Goal: Information Seeking & Learning: Learn about a topic

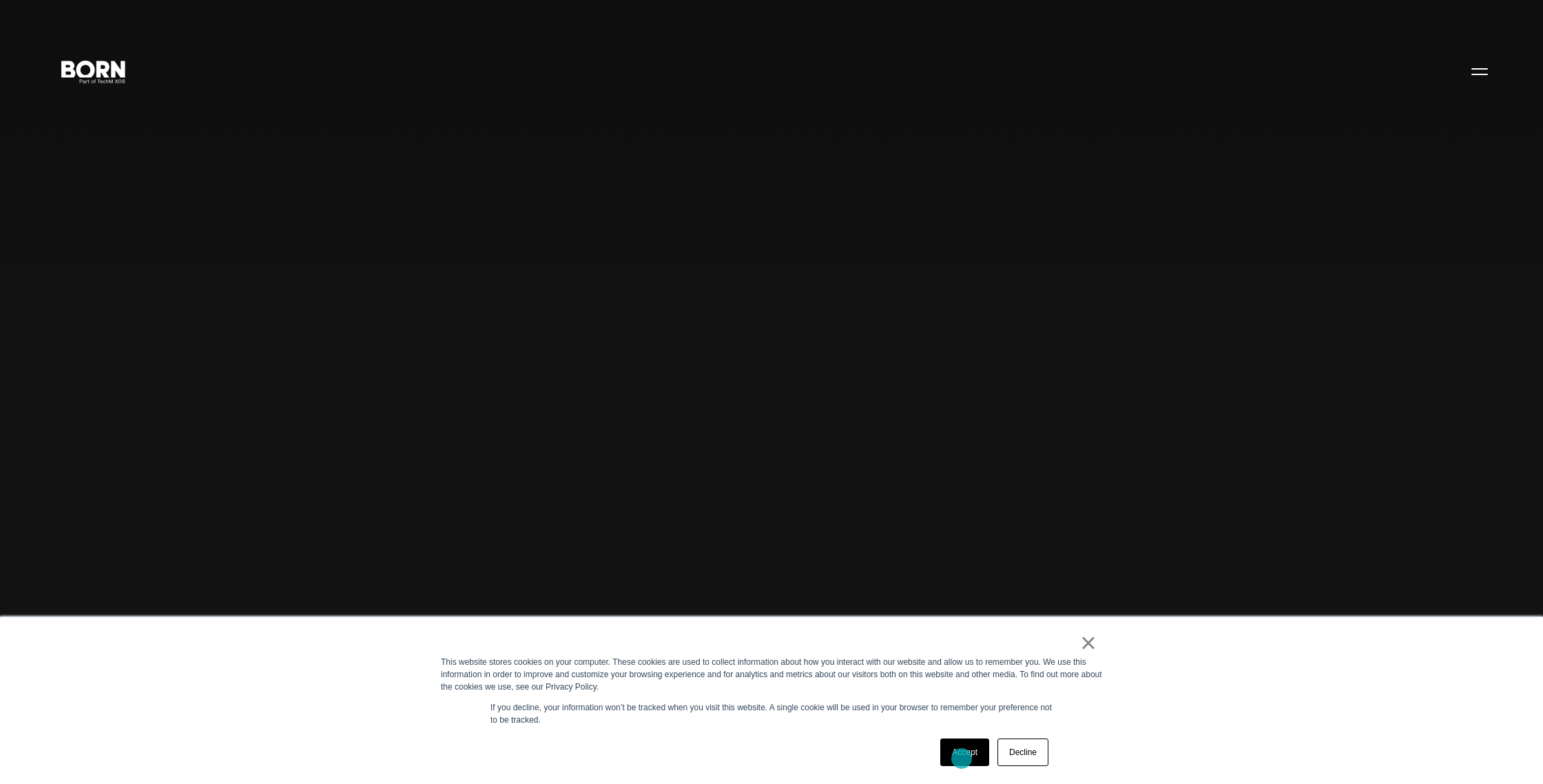
click at [962, 759] on link "Accept" at bounding box center [965, 752] width 49 height 27
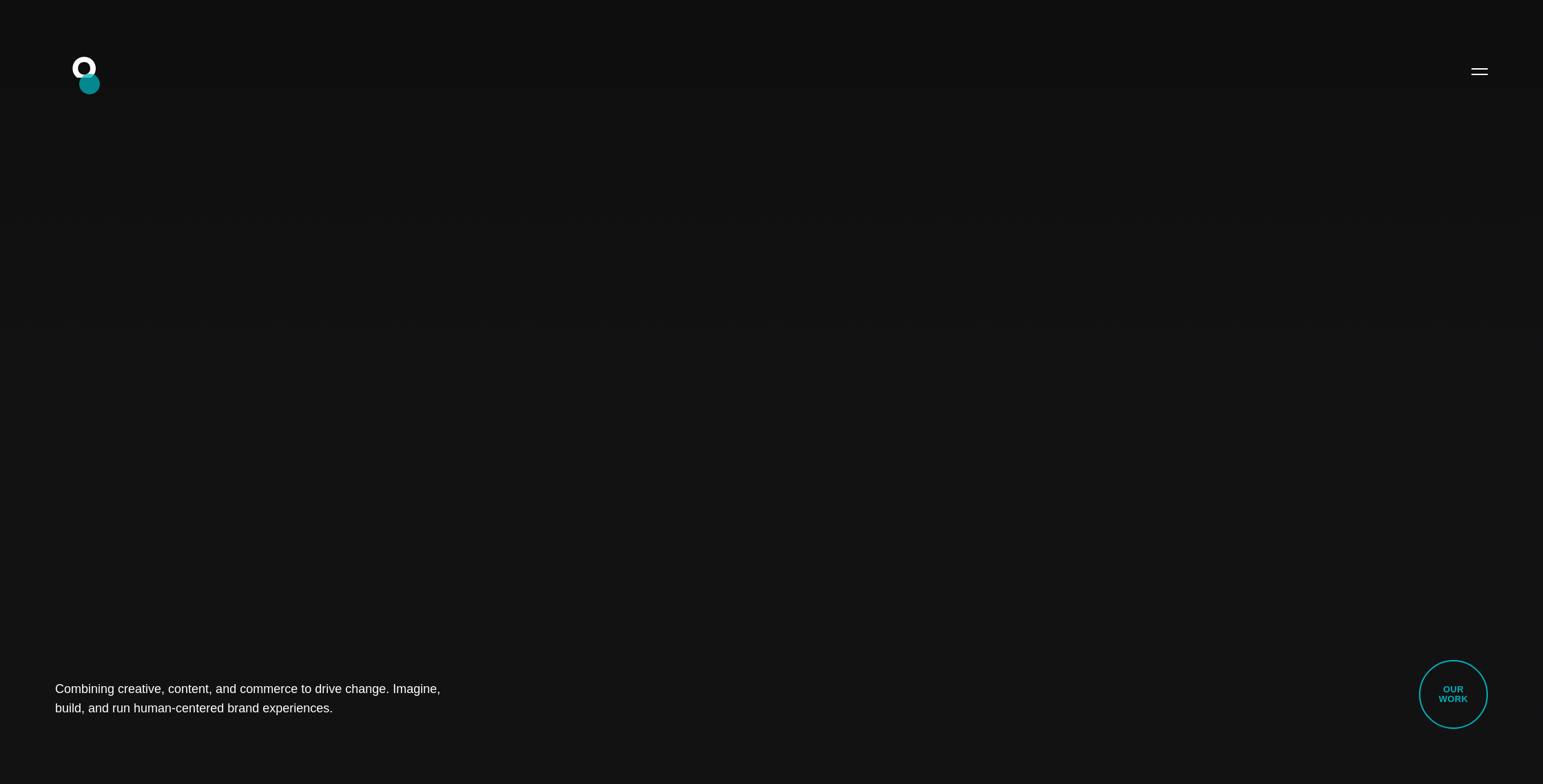
click at [90, 84] on icon ".st0{display:none;} .st1{display:inline;} .st2{font-family:'HelveticaNeue-Mediu…" at bounding box center [93, 70] width 88 height 36
click at [1476, 70] on button "Primary Menu" at bounding box center [1479, 71] width 33 height 29
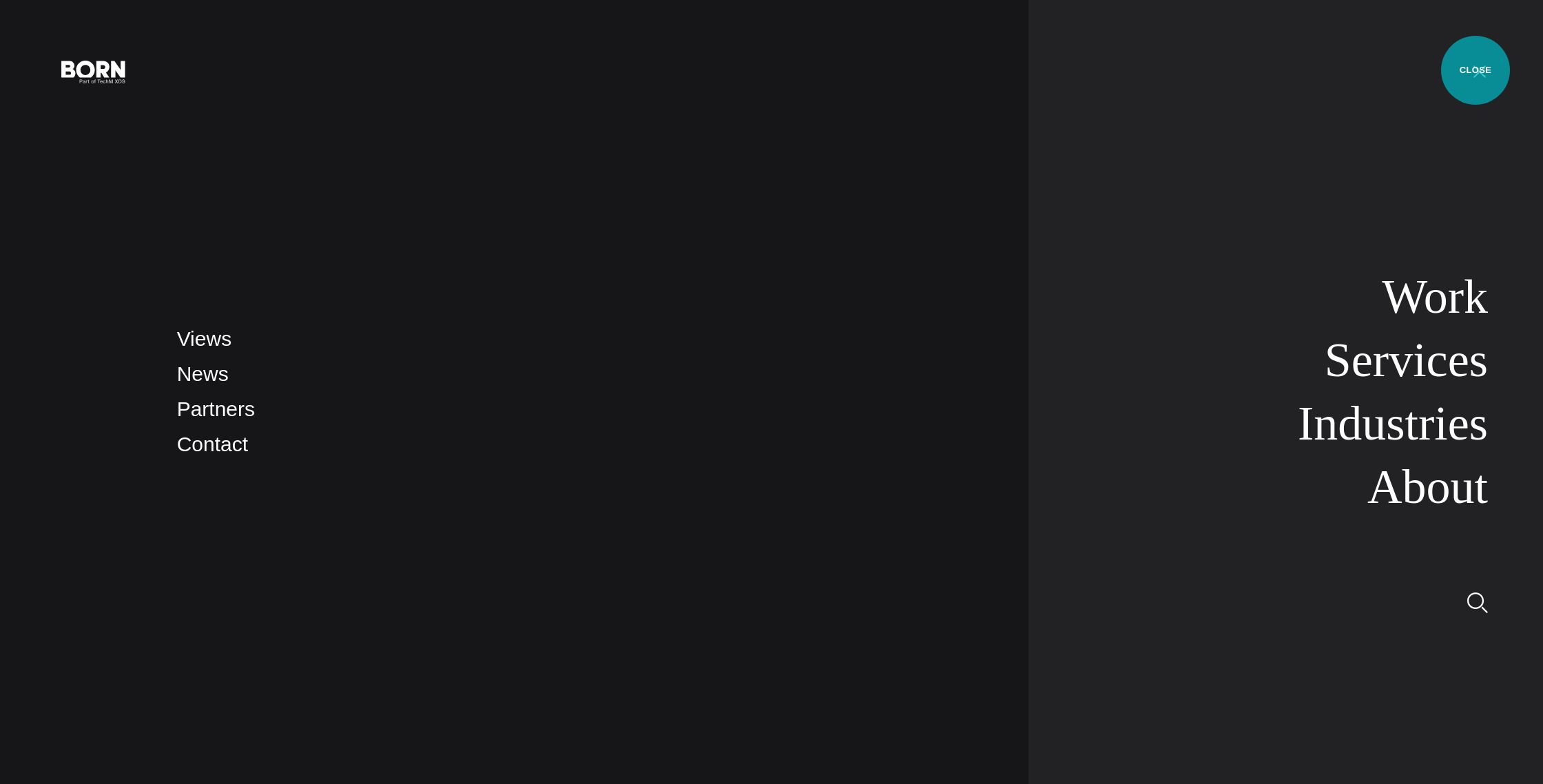
scroll to position [2, 0]
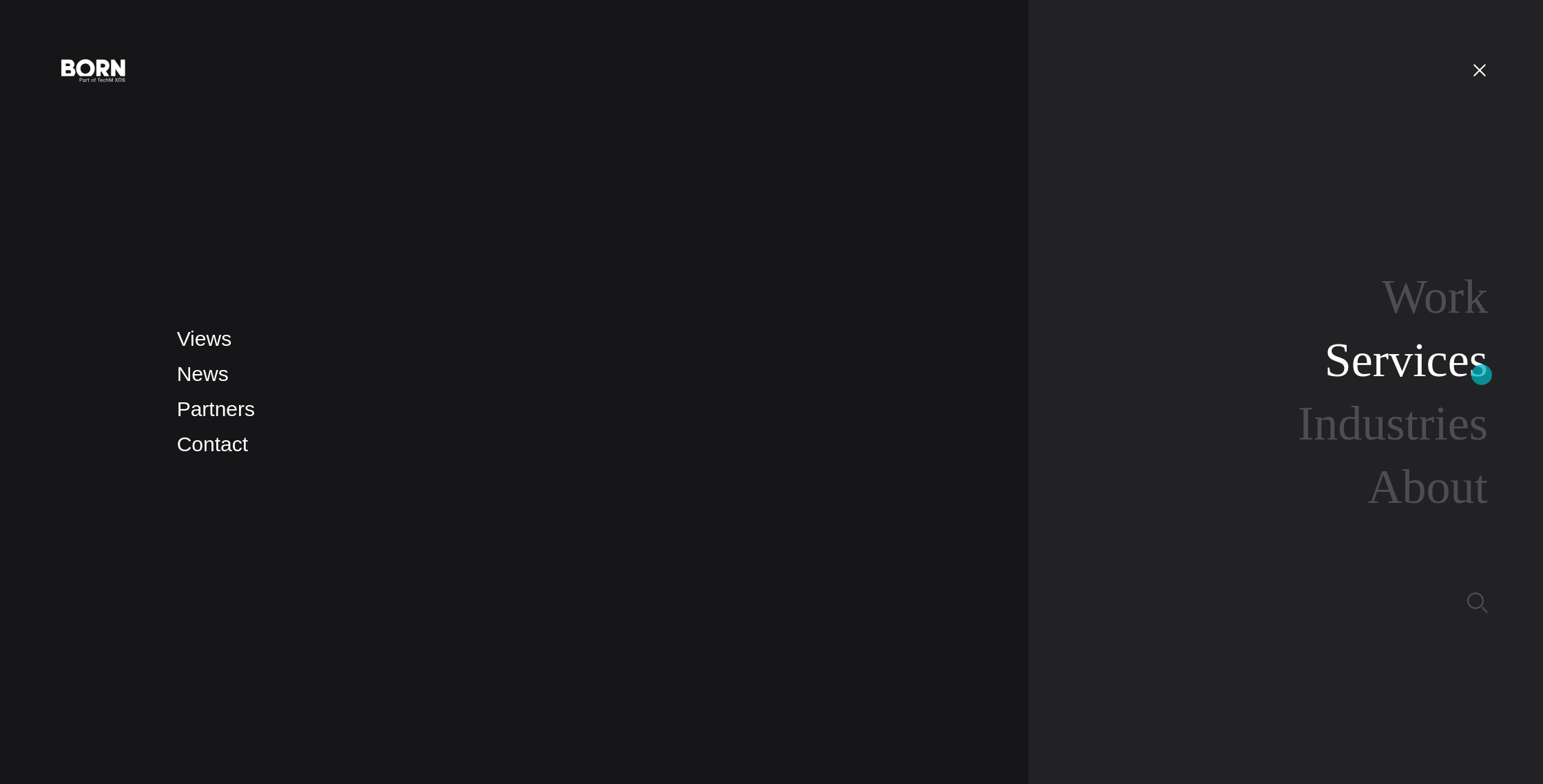
click at [1482, 375] on link "Services" at bounding box center [1406, 360] width 163 height 53
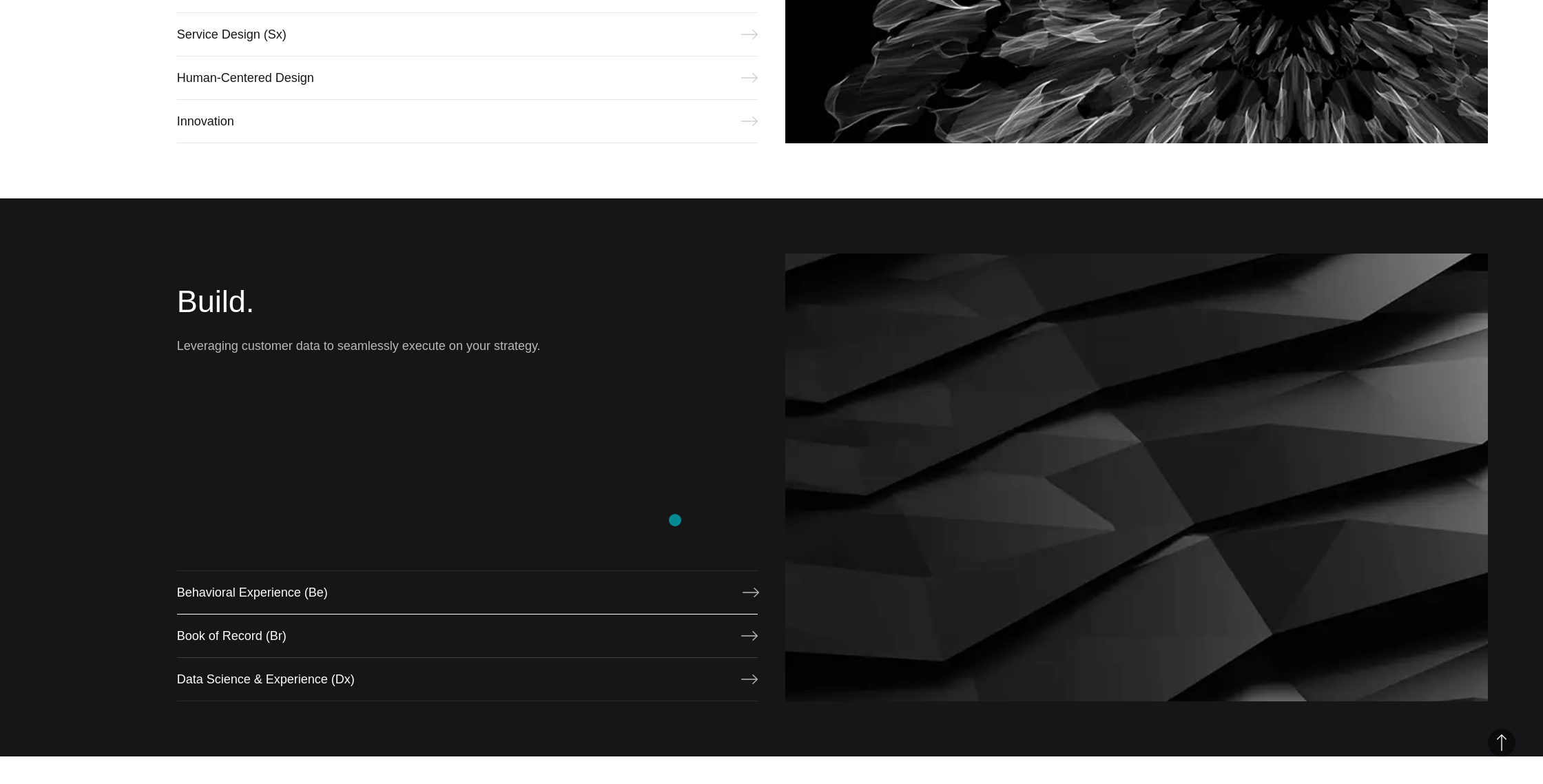
scroll to position [1146, 0]
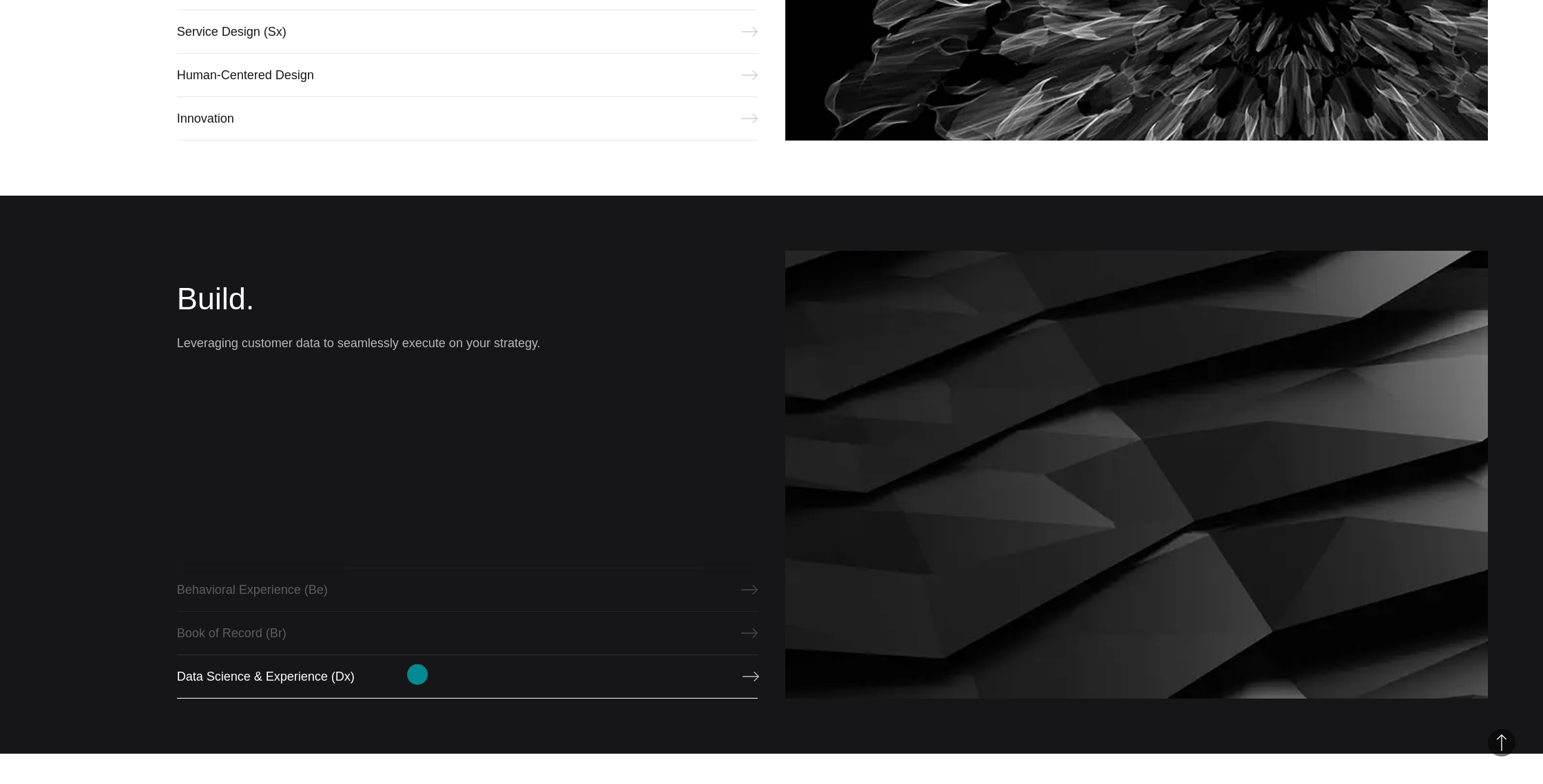
click at [418, 675] on link "Data Science & Experience (Dx)" at bounding box center [468, 676] width 581 height 44
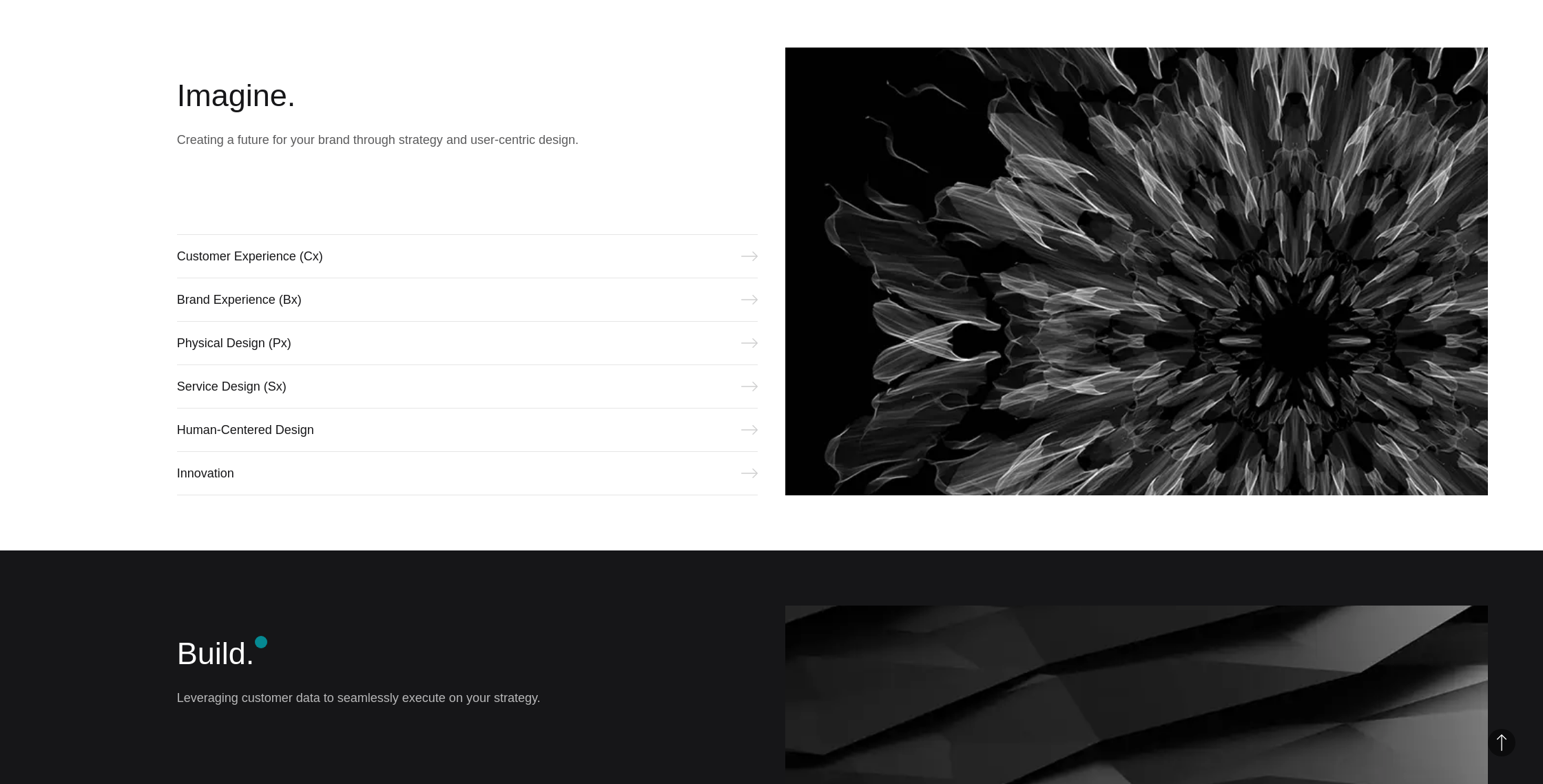
scroll to position [781, 0]
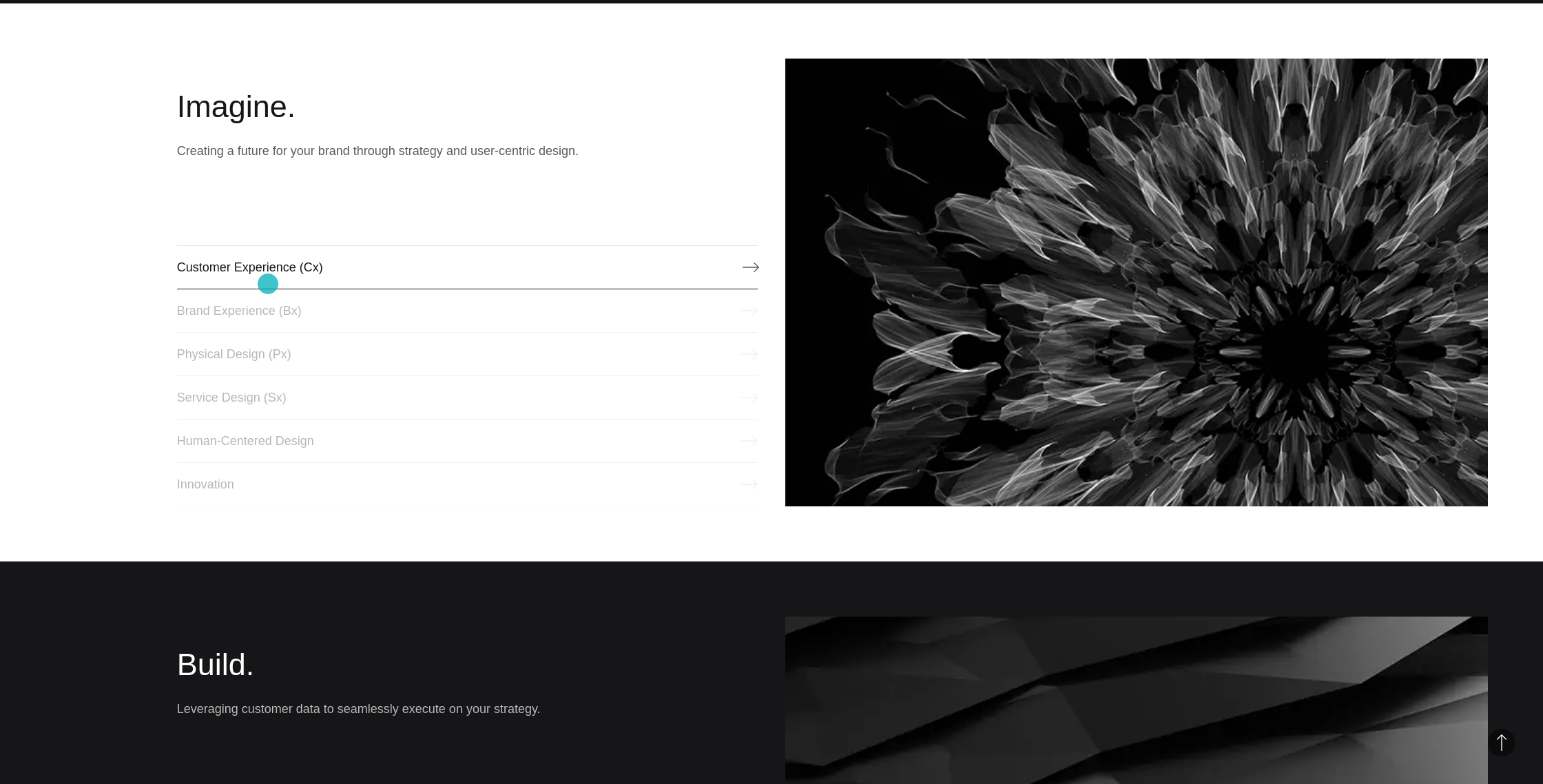
click at [268, 283] on link "Customer Experience (Cx)" at bounding box center [468, 267] width 581 height 44
